Goal: Transaction & Acquisition: Obtain resource

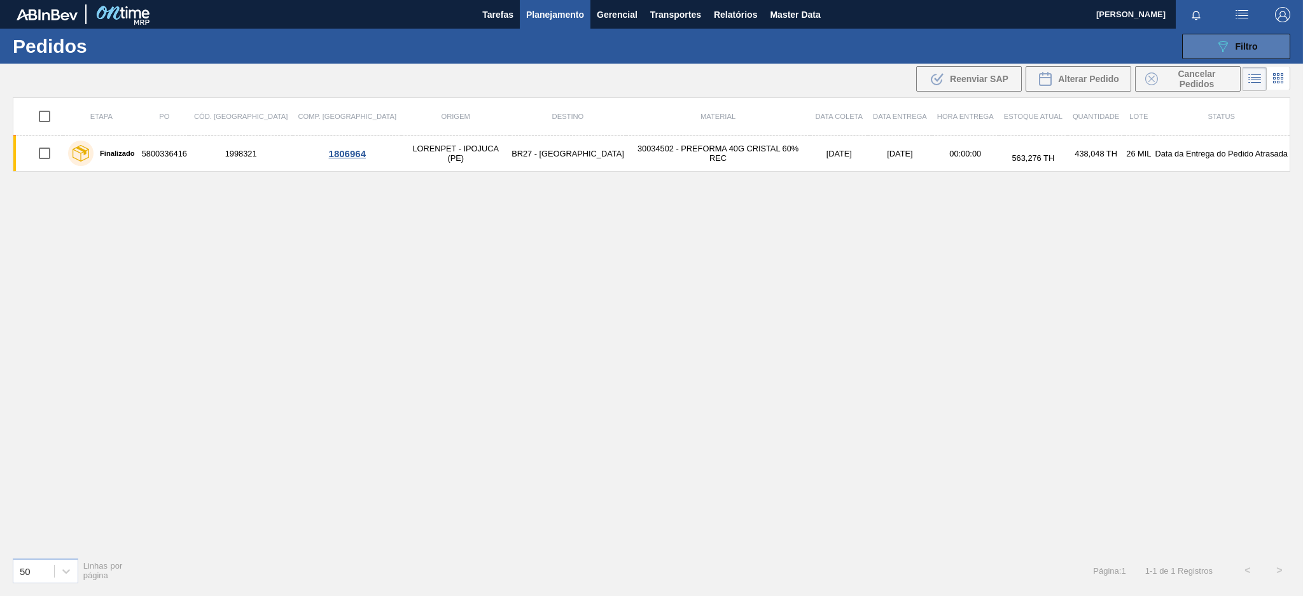
click at [1208, 41] on button "089F7B8B-B2A5-4AFE-B5C0-19BA573D28AC Filtro" at bounding box center [1236, 46] width 108 height 25
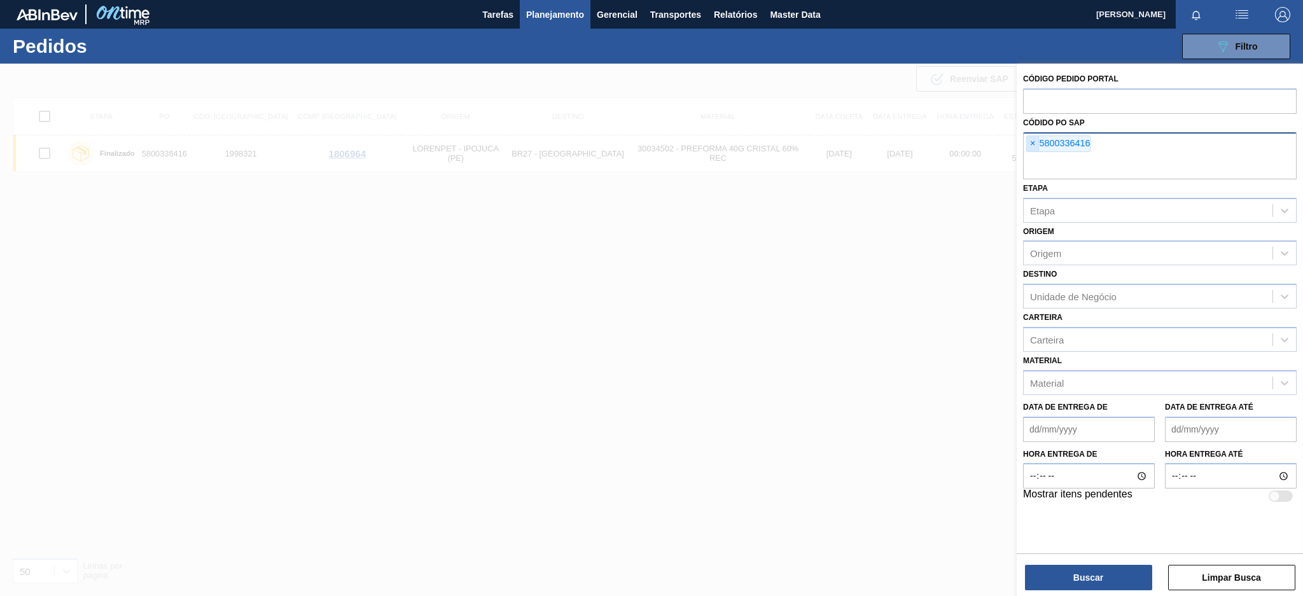
click at [1028, 148] on span "×" at bounding box center [1033, 143] width 12 height 15
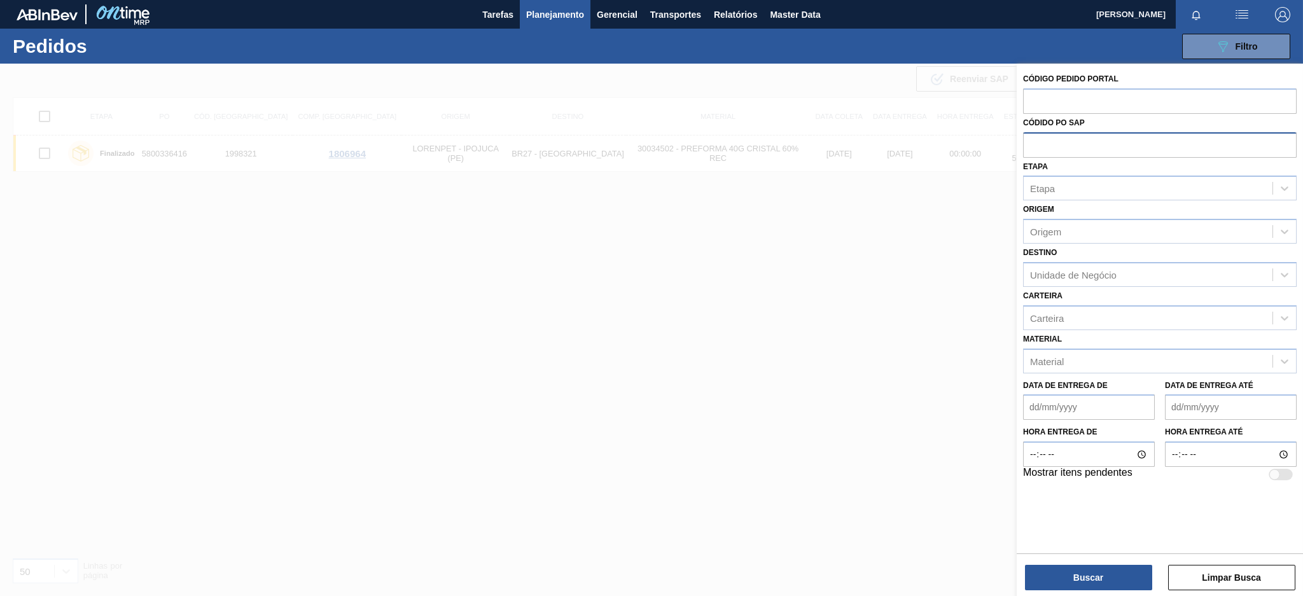
paste input "5800337353"
type input "5800337353"
click at [1065, 587] on button "Buscar" at bounding box center [1088, 577] width 127 height 25
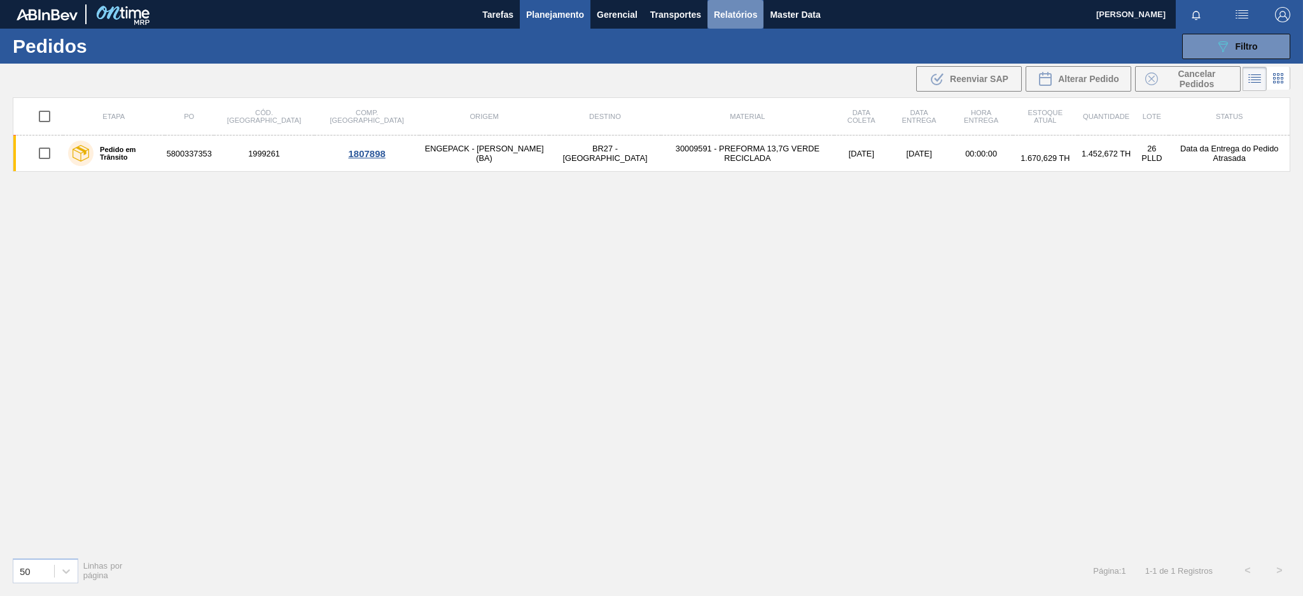
click at [730, 13] on span "Relatórios" at bounding box center [735, 14] width 43 height 15
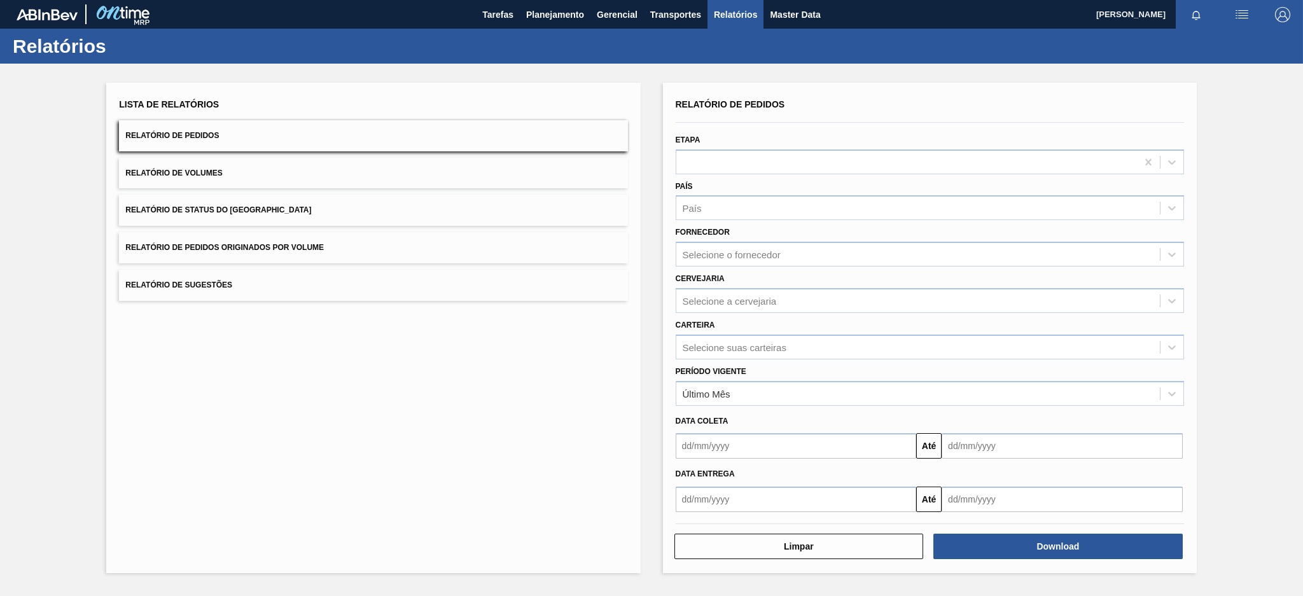
click at [440, 243] on button "Relatório de Pedidos Originados por Volume" at bounding box center [373, 247] width 508 height 31
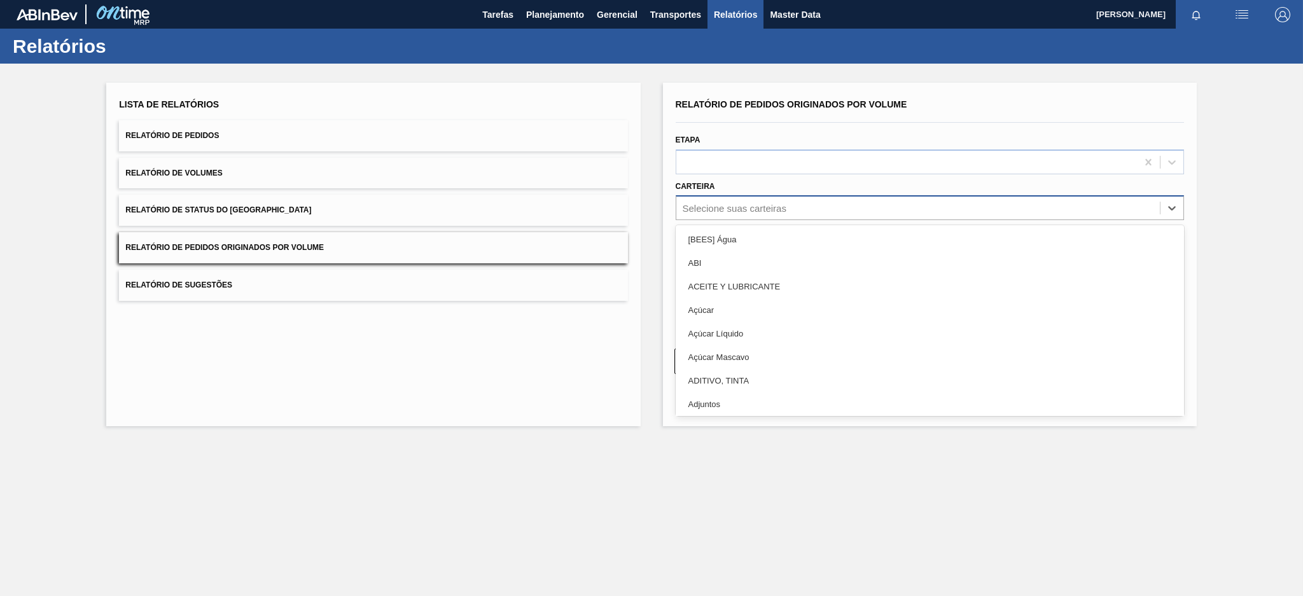
click at [745, 199] on div "Selecione suas carteiras" at bounding box center [918, 208] width 484 height 18
type input "aç"
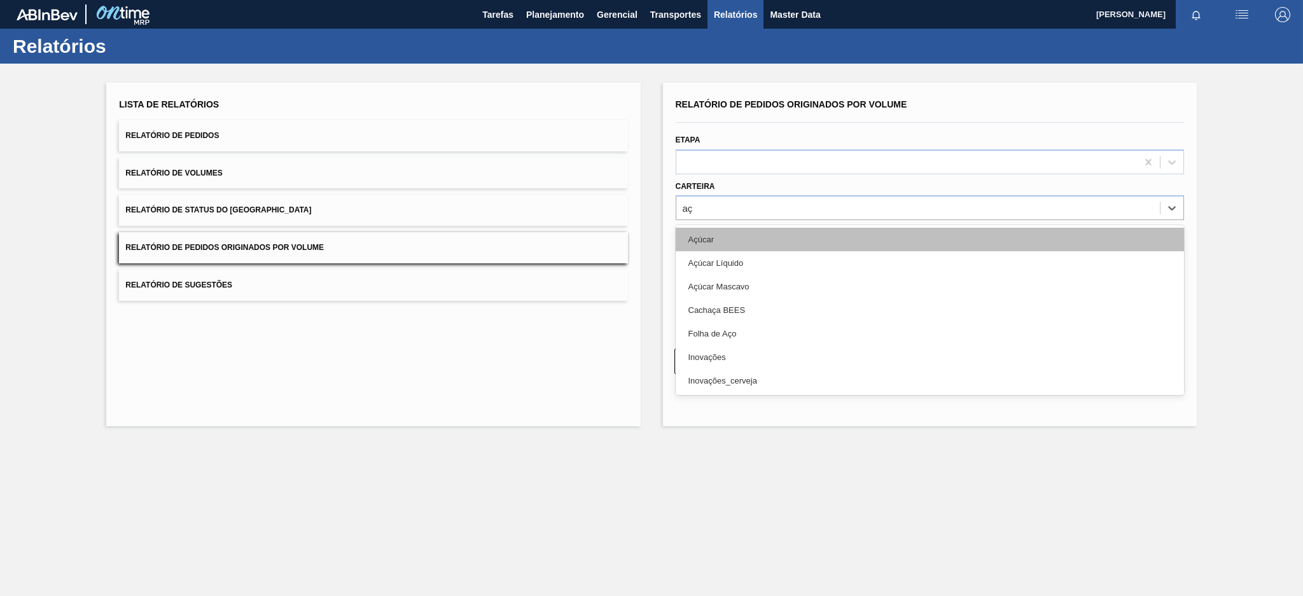
click at [711, 229] on div "Açúcar" at bounding box center [930, 240] width 508 height 24
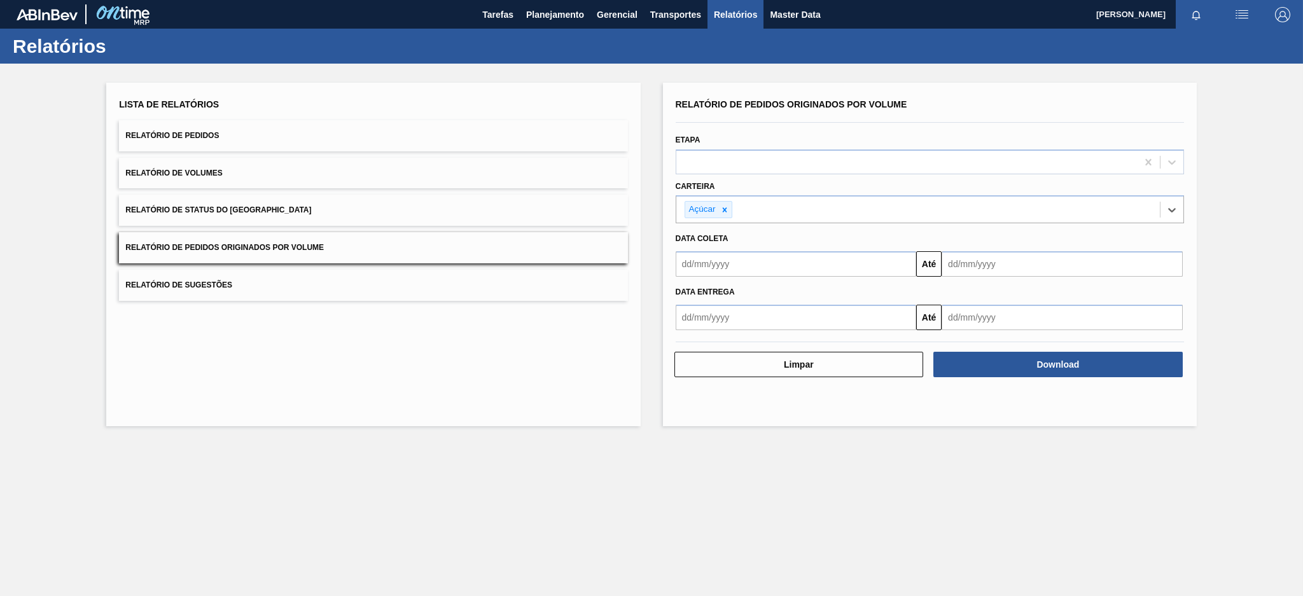
click at [687, 270] on input "text" at bounding box center [796, 263] width 241 height 25
click at [685, 298] on div "agosto 2025" at bounding box center [752, 294] width 153 height 11
click at [688, 293] on button "Previous Month" at bounding box center [687, 294] width 9 height 9
click at [687, 351] on div "6" at bounding box center [690, 355] width 17 height 17
type input "[DATE]"
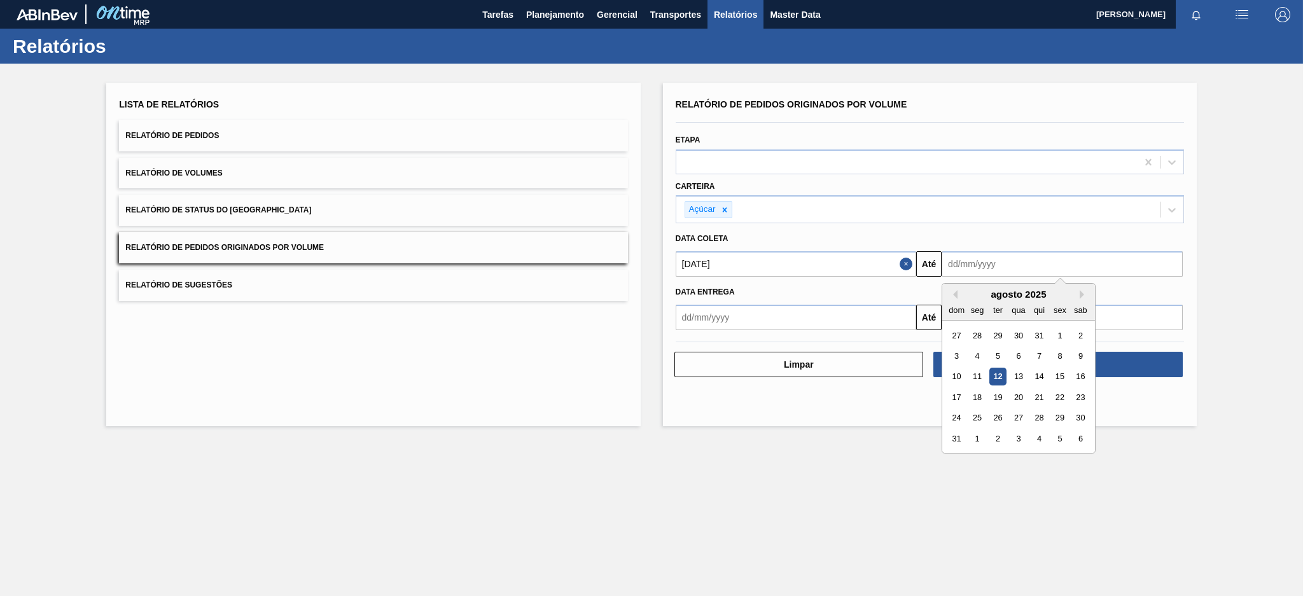
click at [980, 257] on input "text" at bounding box center [1062, 263] width 241 height 25
click at [1000, 372] on div "12" at bounding box center [997, 376] width 17 height 17
type input "[DATE]"
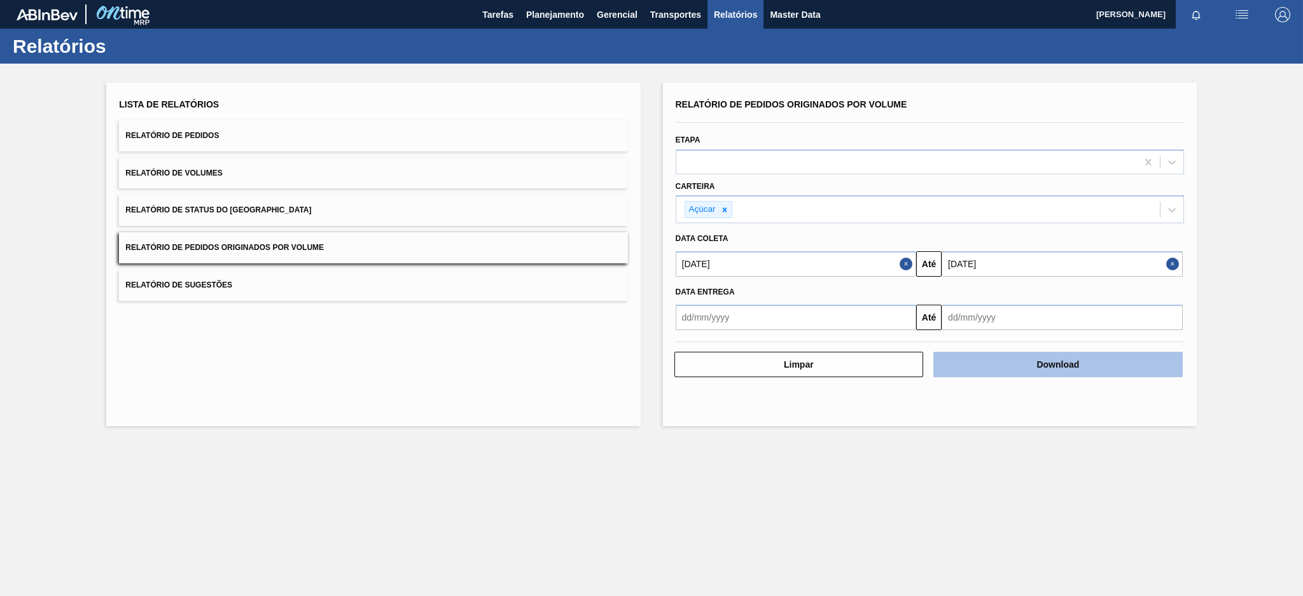
click at [1015, 355] on button "Download" at bounding box center [1057, 364] width 249 height 25
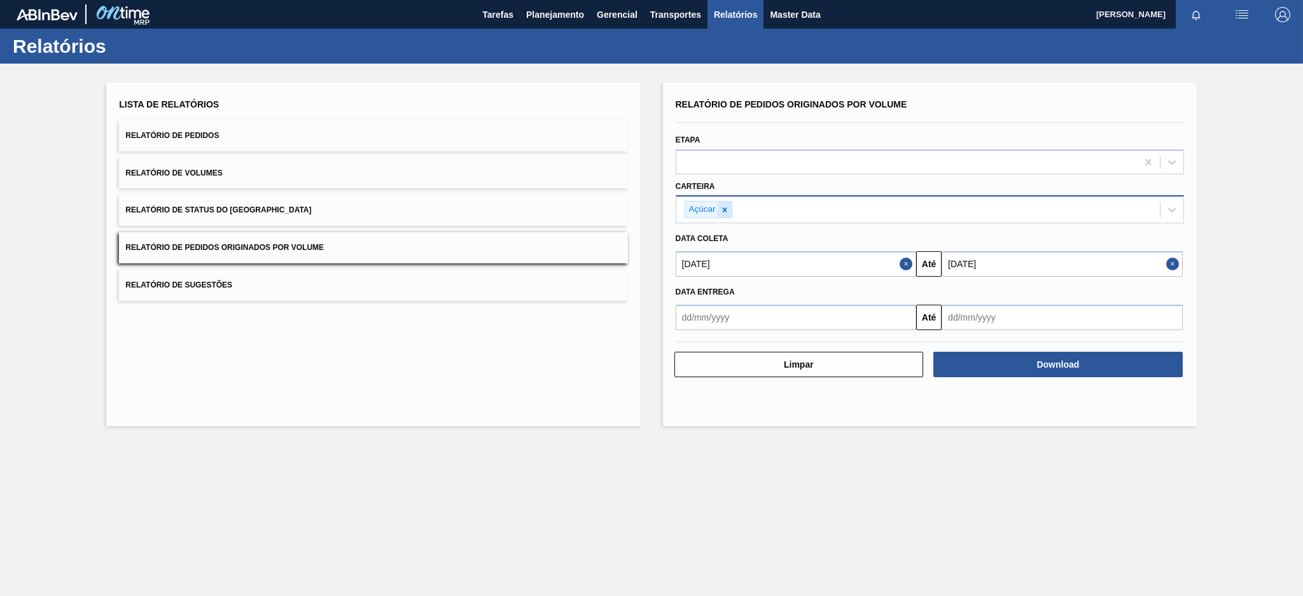
click at [724, 214] on div at bounding box center [725, 210] width 14 height 16
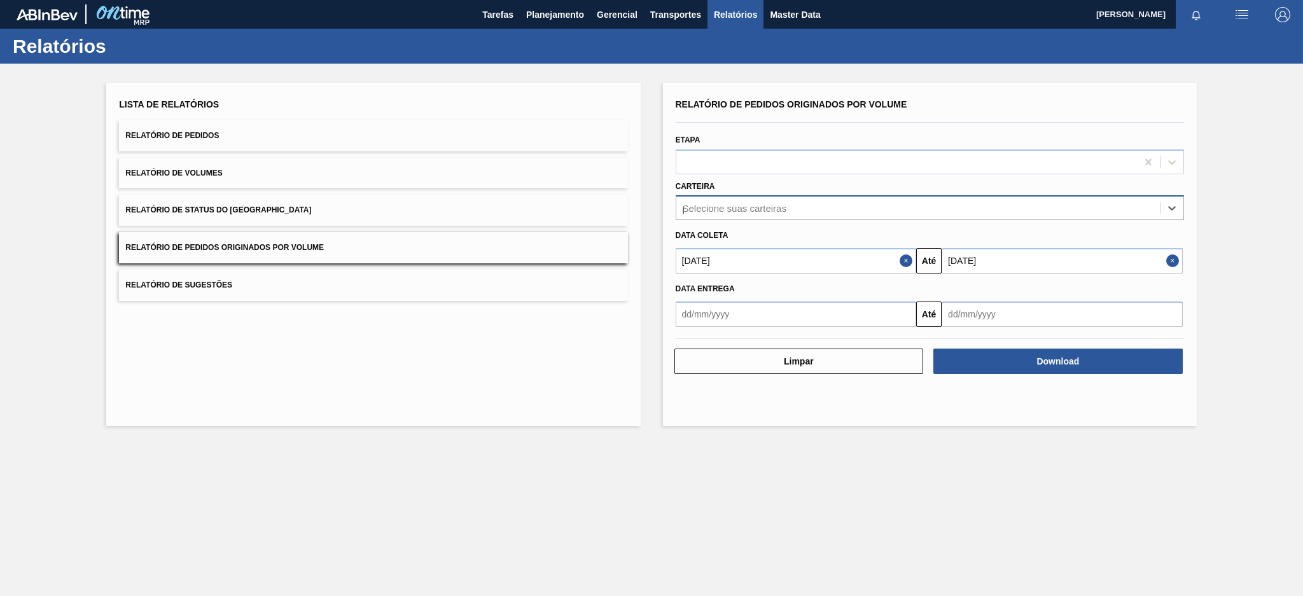
type input "pre"
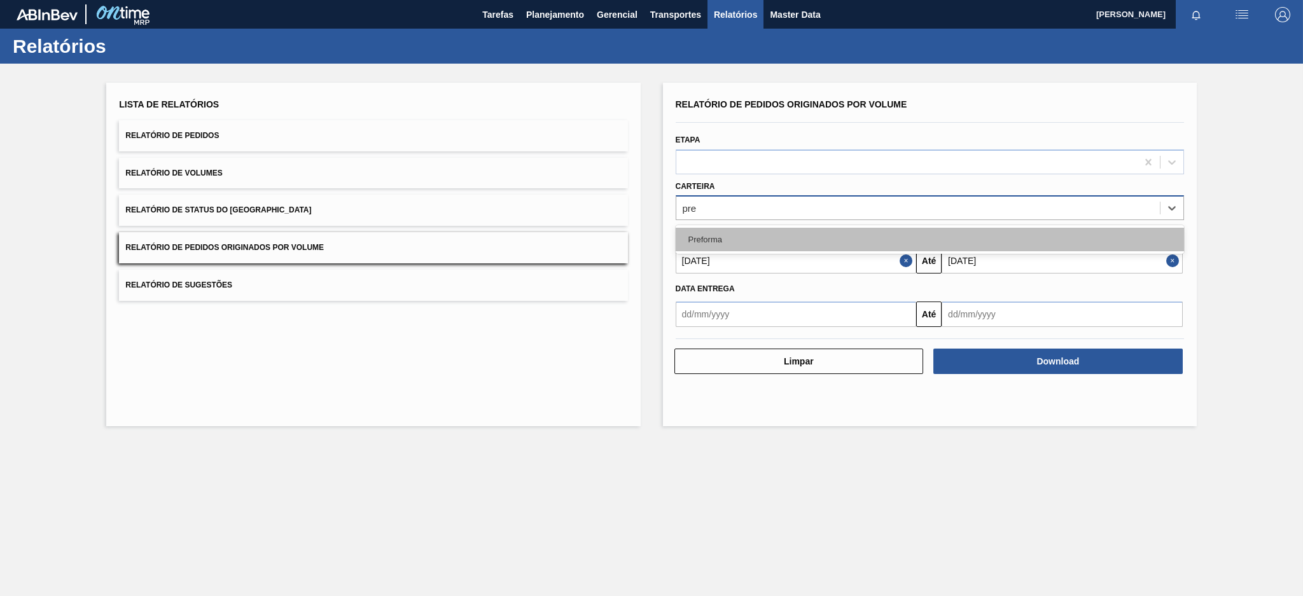
click at [713, 229] on div "Preforma" at bounding box center [930, 240] width 508 height 24
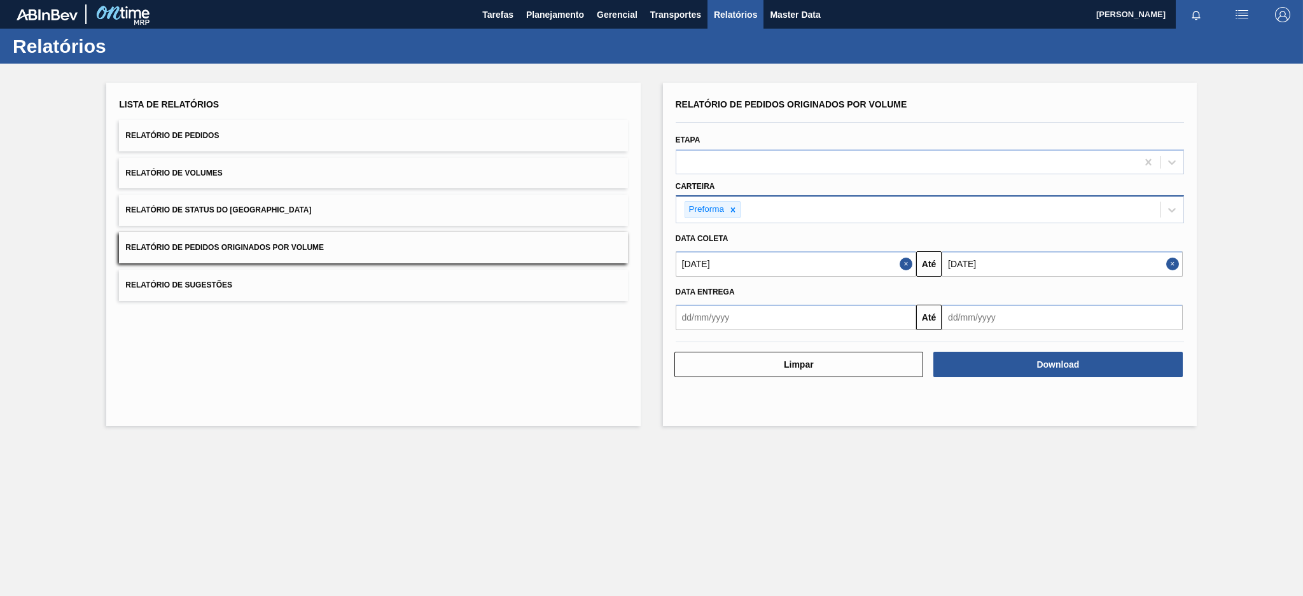
click at [246, 71] on div "Lista de Relatórios Relatório de Pedidos Relatório de Volumes Relatório de Stat…" at bounding box center [651, 253] width 1303 height 379
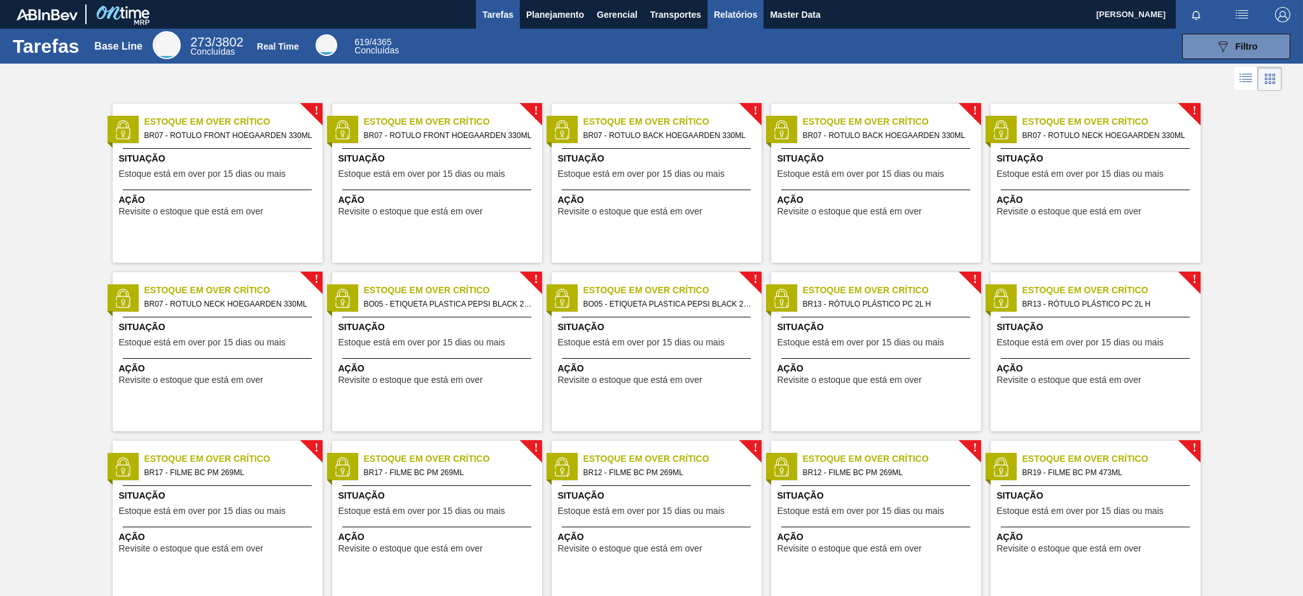
click at [727, 17] on span "Relatórios" at bounding box center [735, 14] width 43 height 15
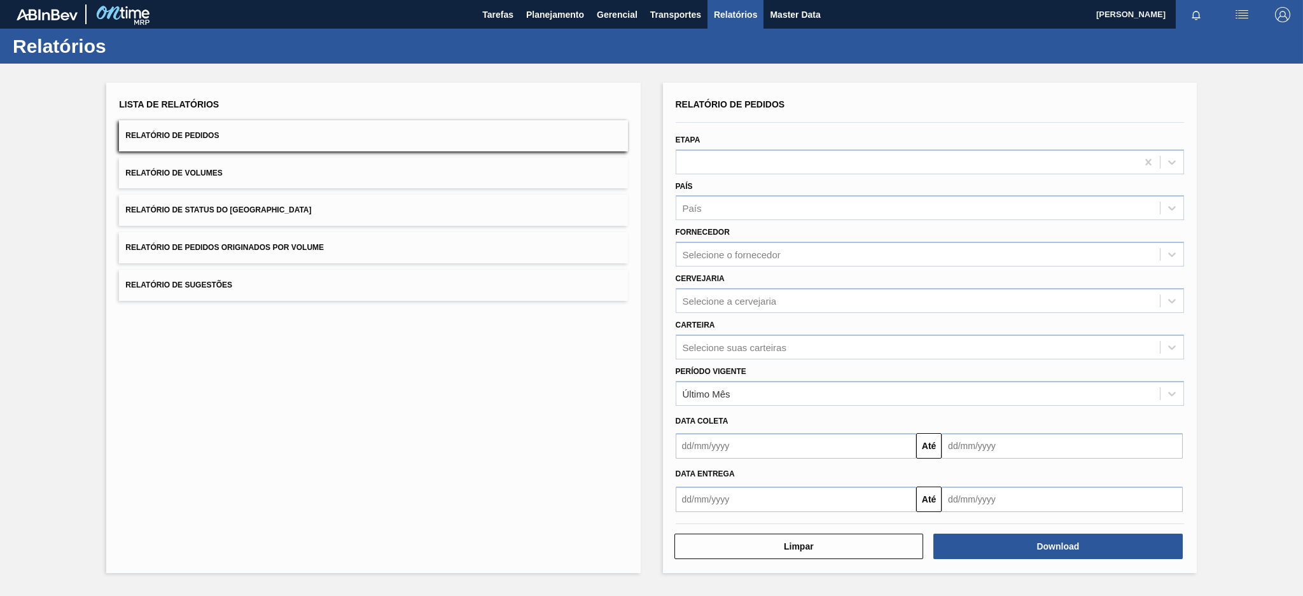
click at [314, 243] on span "Relatório de Pedidos Originados por Volume" at bounding box center [224, 247] width 199 height 9
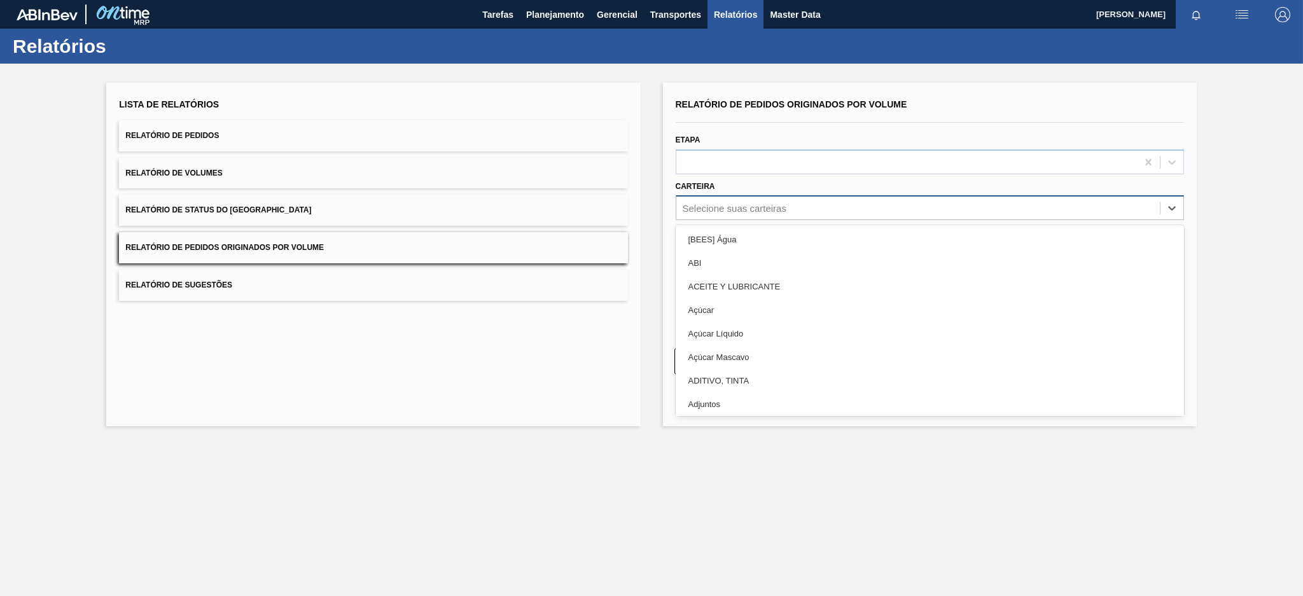
click at [777, 214] on div "Selecione suas carteiras" at bounding box center [918, 208] width 484 height 18
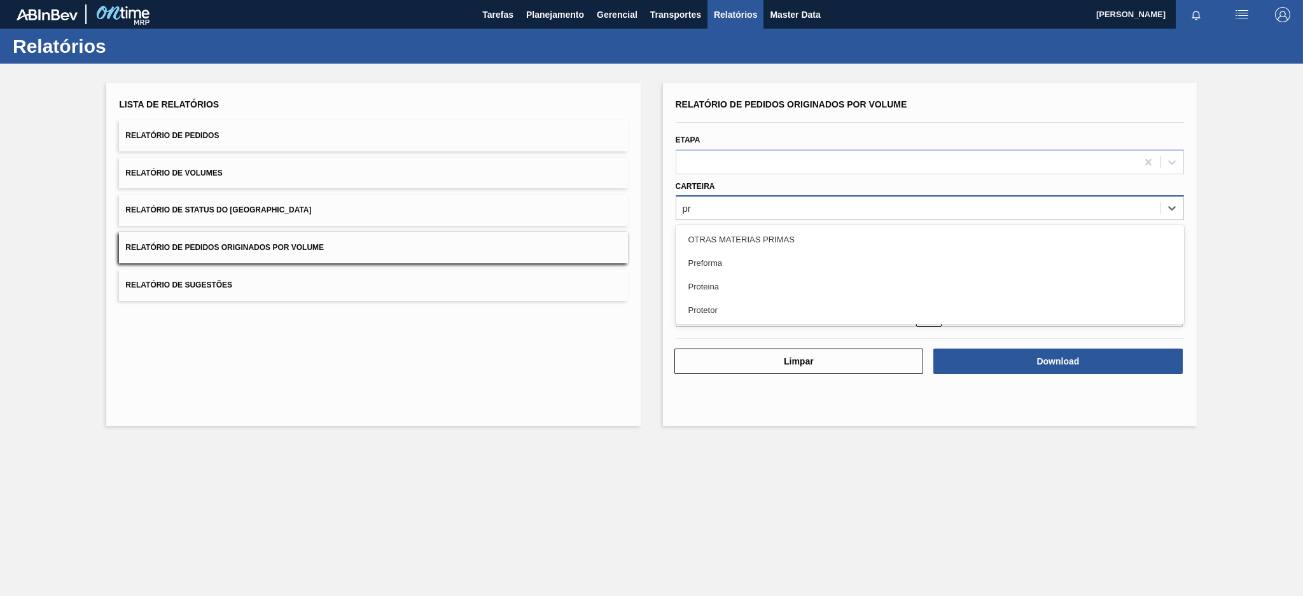
type input "pre"
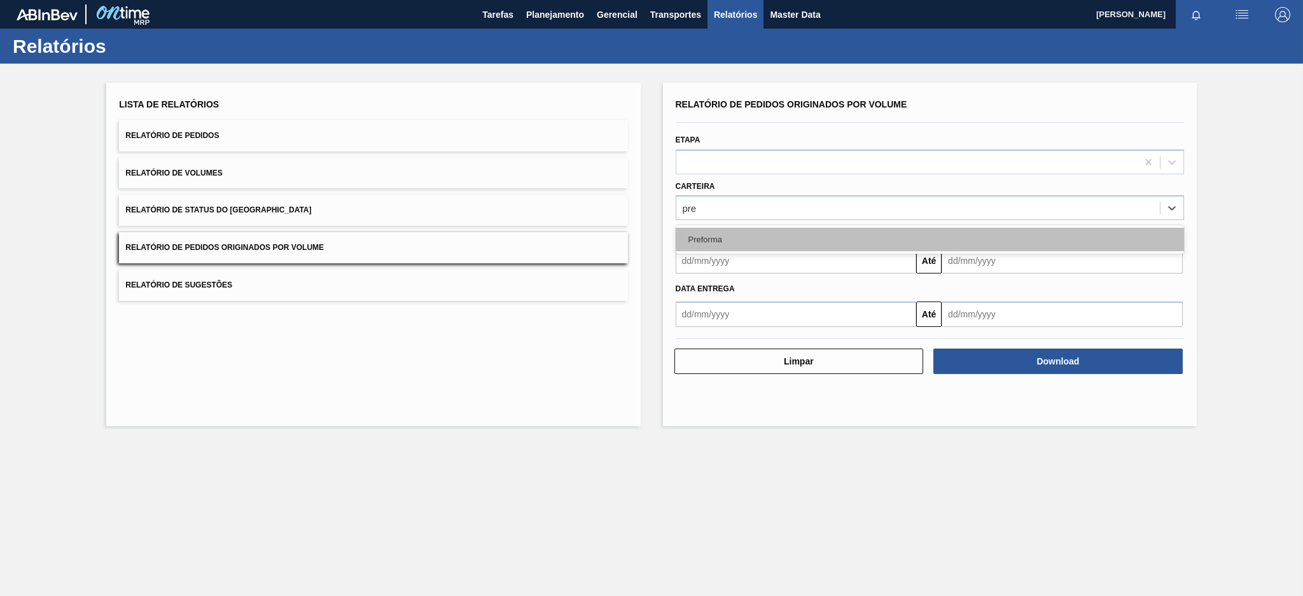
drag, startPoint x: 746, startPoint y: 227, endPoint x: 740, endPoint y: 233, distance: 8.6
click at [740, 233] on div "Preforma" at bounding box center [930, 240] width 508 height 24
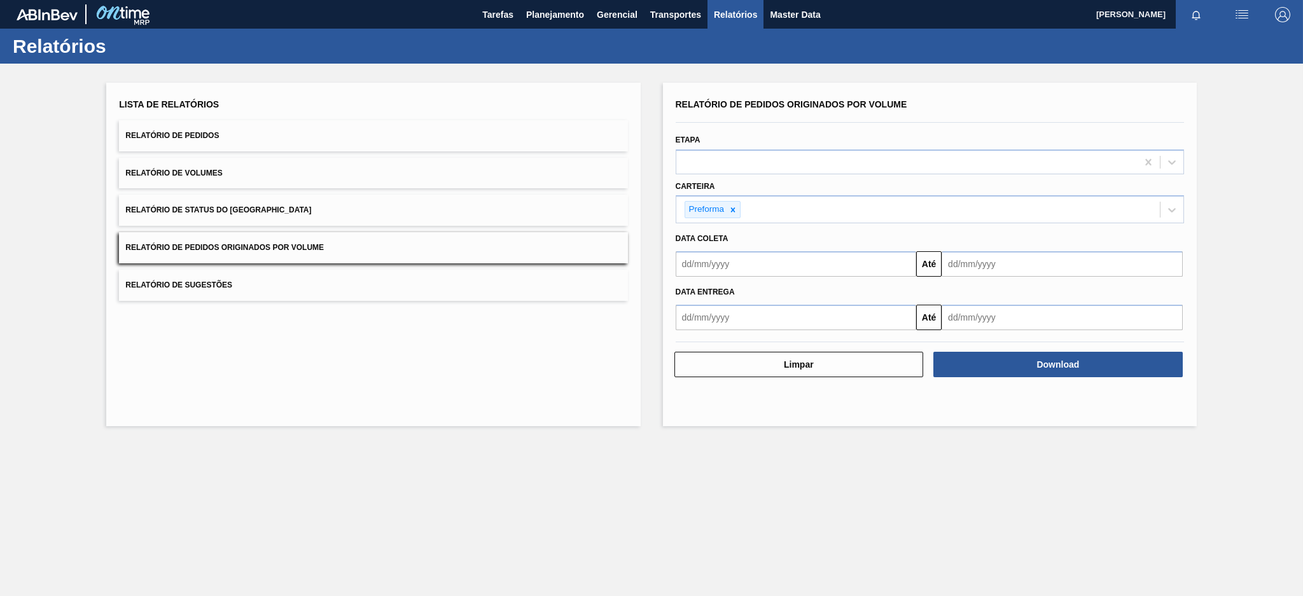
click at [740, 233] on div "Data coleta" at bounding box center [930, 239] width 519 height 18
click at [734, 267] on input "text" at bounding box center [796, 263] width 241 height 25
click at [687, 290] on button "Previous Month" at bounding box center [687, 294] width 9 height 9
click at [687, 349] on div "6" at bounding box center [690, 355] width 17 height 17
type input "[DATE]"
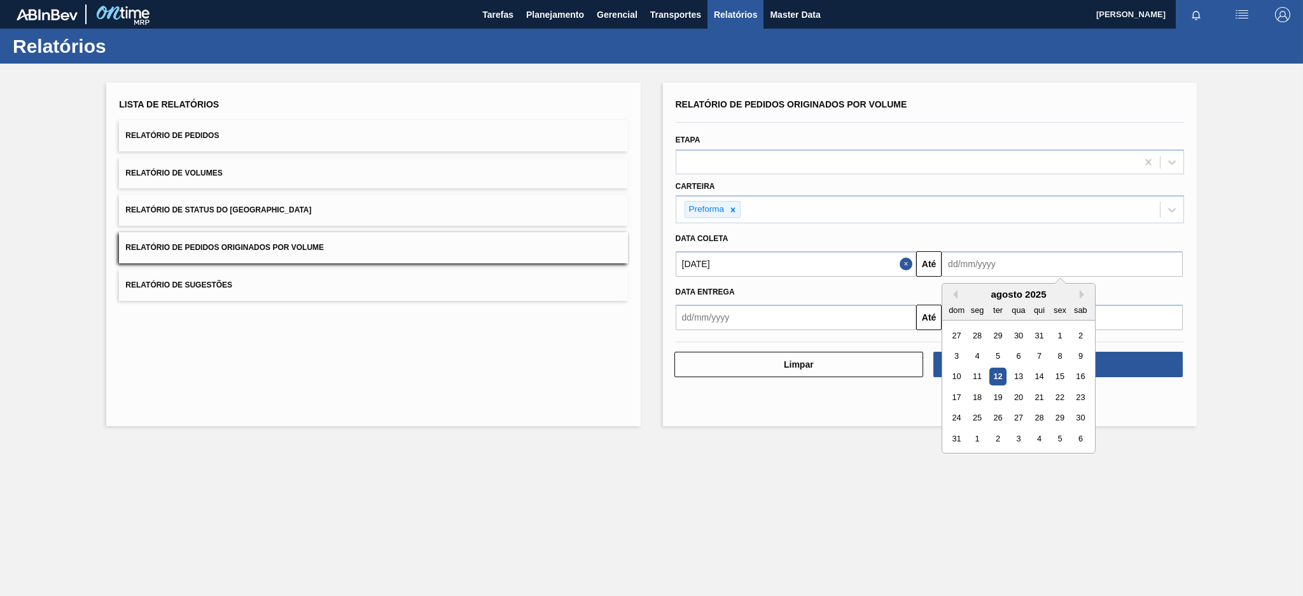
click at [993, 259] on input "text" at bounding box center [1062, 263] width 241 height 25
click at [994, 377] on div "12" at bounding box center [997, 376] width 17 height 17
type input "[DATE]"
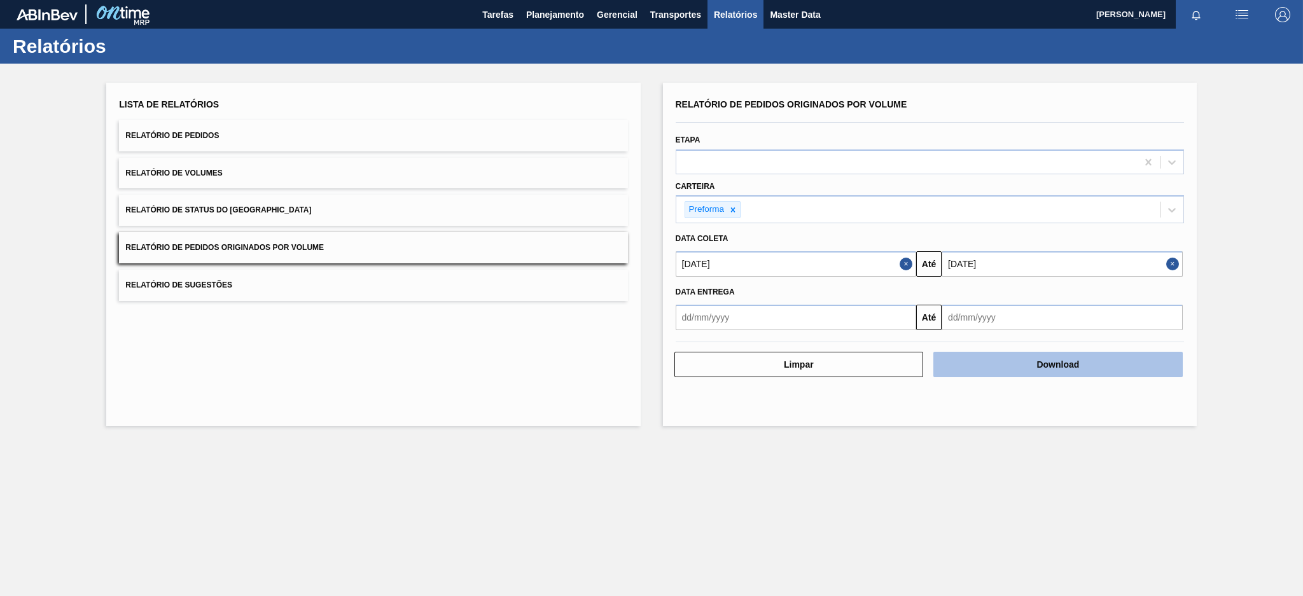
click at [1035, 365] on button "Download" at bounding box center [1057, 364] width 249 height 25
